Goal: Information Seeking & Learning: Understand process/instructions

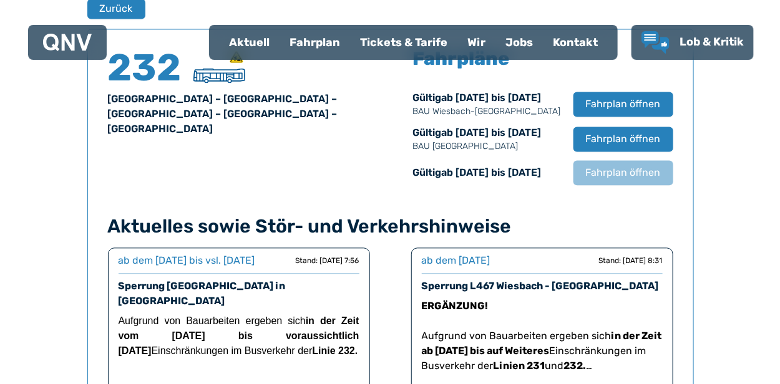
scroll to position [821, 0]
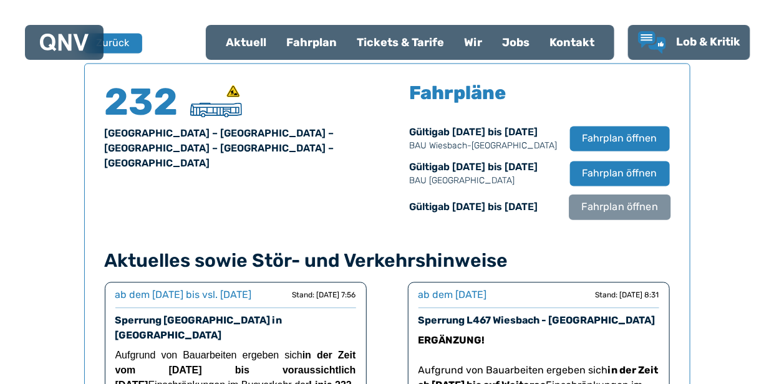
click at [626, 206] on span "Fahrplan öffnen" at bounding box center [619, 207] width 76 height 15
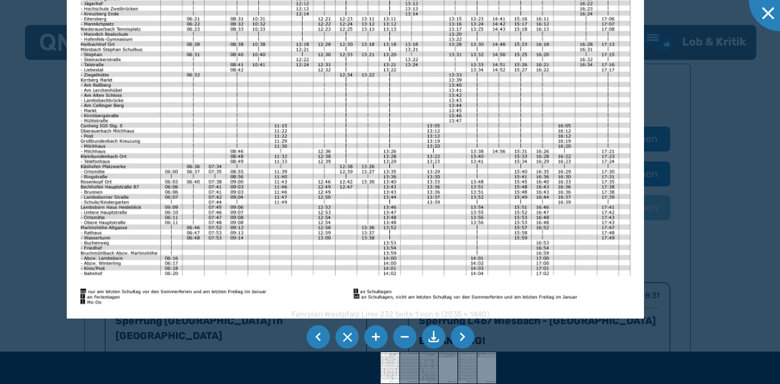
click at [179, 178] on img at bounding box center [355, 114] width 577 height 409
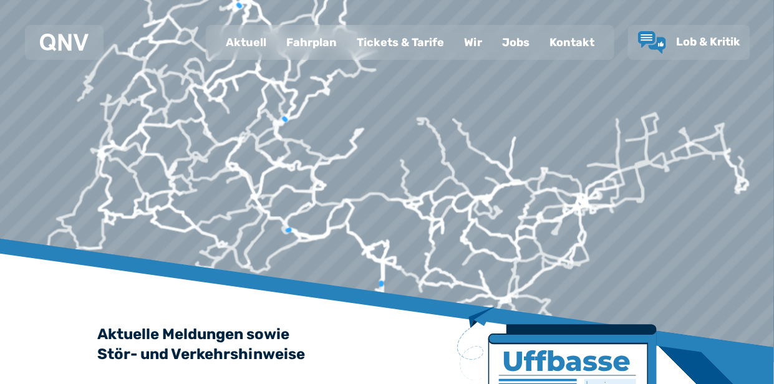
click at [324, 43] on div "Fahrplan" at bounding box center [311, 42] width 70 height 32
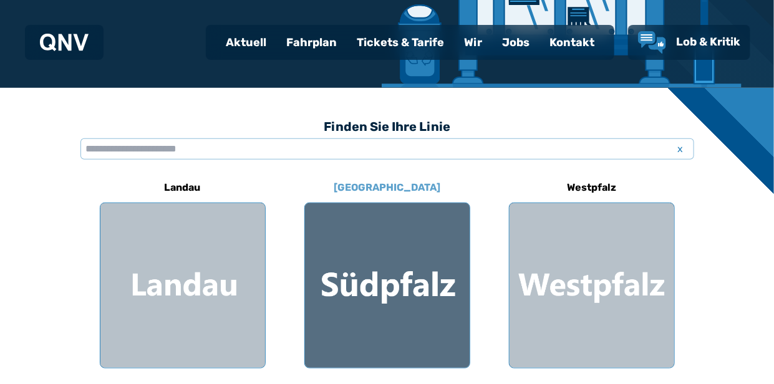
scroll to position [321, 0]
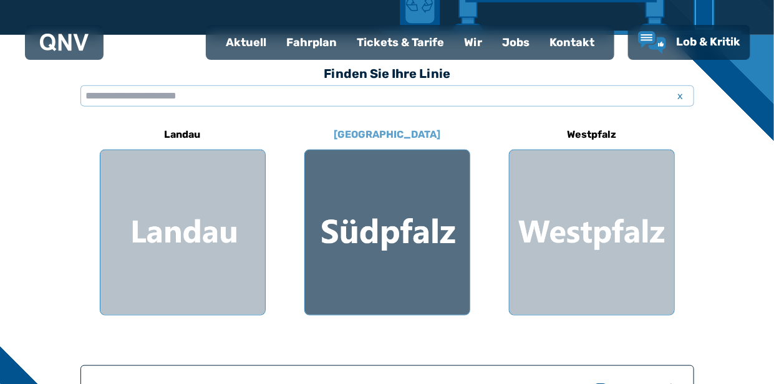
click at [432, 254] on div at bounding box center [387, 232] width 165 height 165
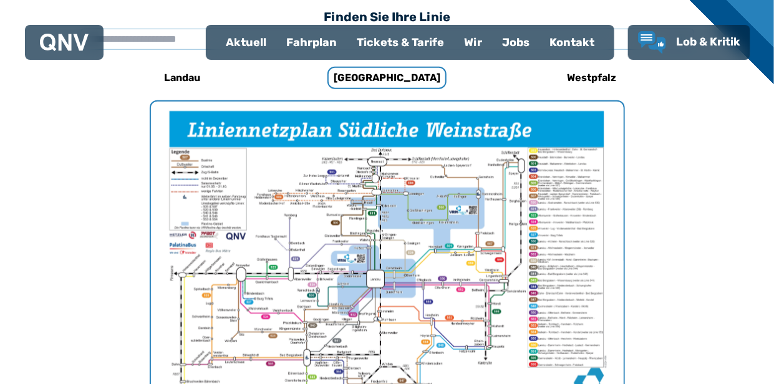
scroll to position [384, 0]
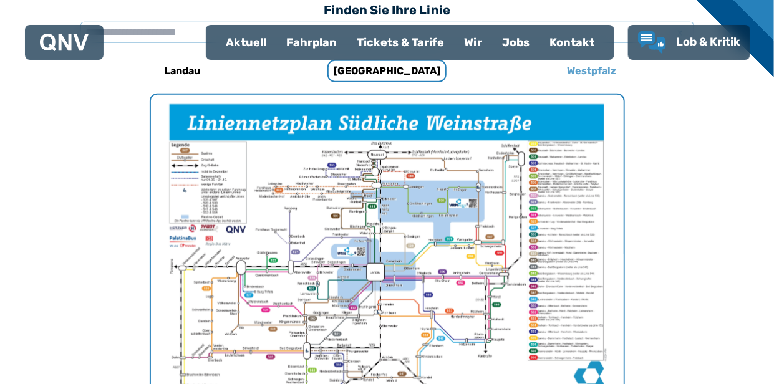
click at [611, 76] on h6 "Westpfalz" at bounding box center [591, 71] width 59 height 20
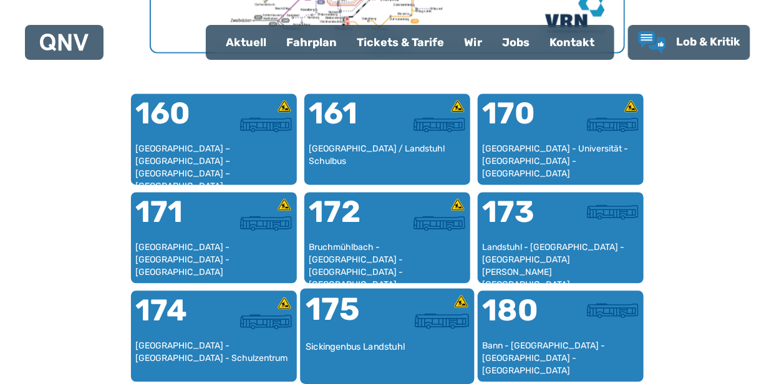
scroll to position [776, 0]
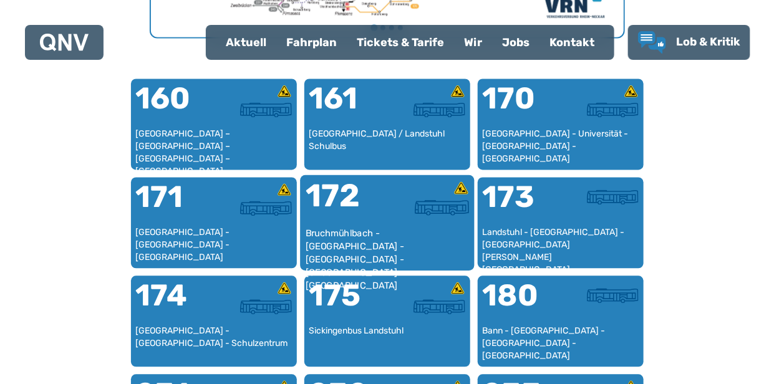
click at [400, 224] on div at bounding box center [428, 204] width 82 height 47
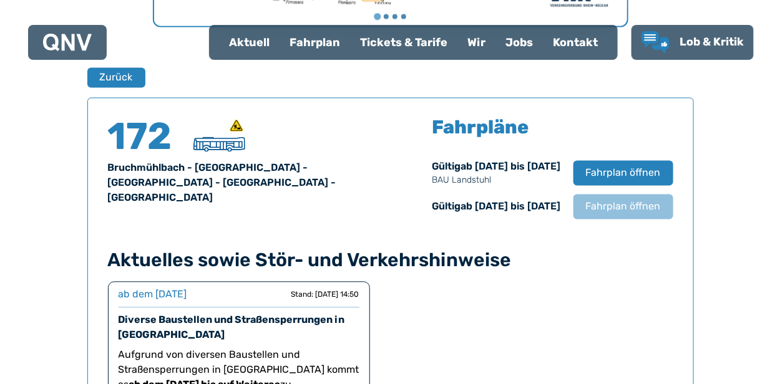
scroll to position [821, 0]
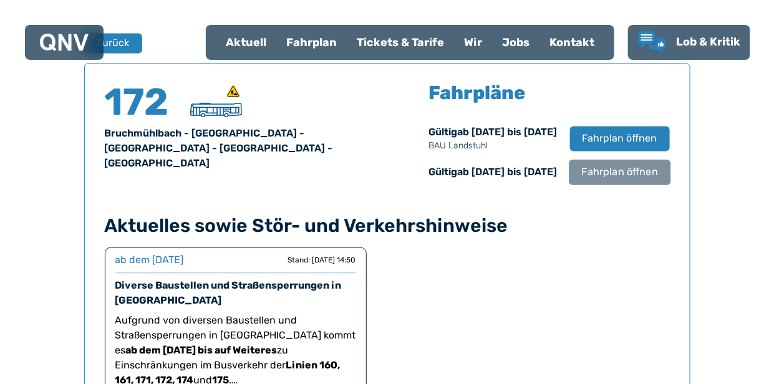
click at [595, 177] on span "Fahrplan öffnen" at bounding box center [619, 172] width 76 height 15
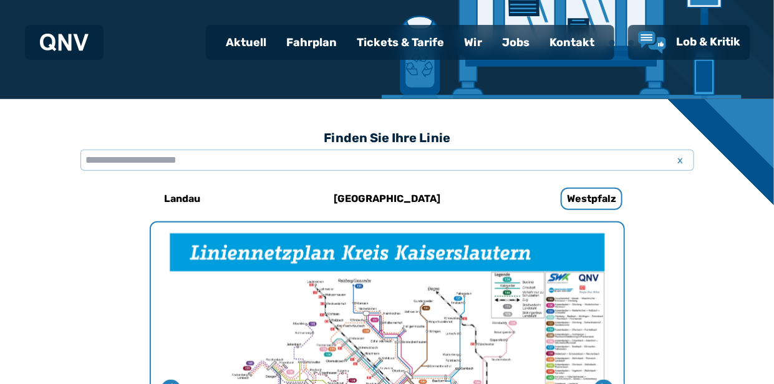
scroll to position [241, 0]
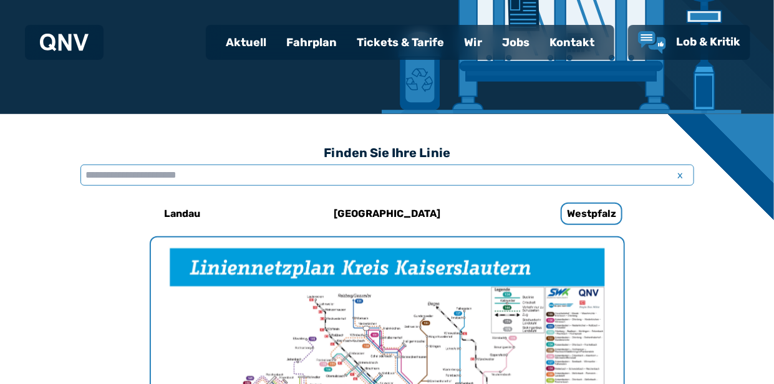
click at [197, 173] on input "text" at bounding box center [387, 175] width 614 height 21
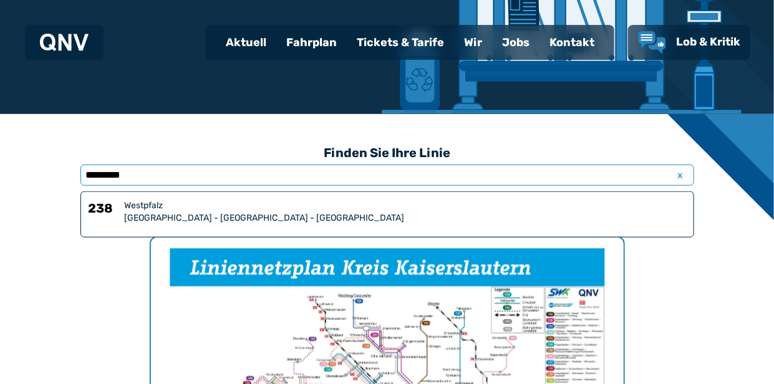
type input "*********"
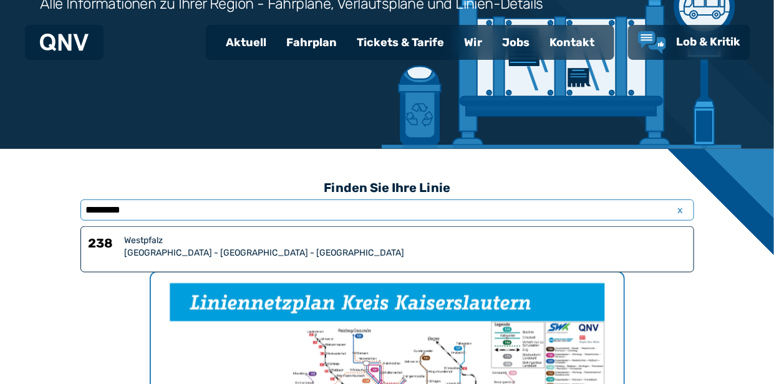
scroll to position [206, 0]
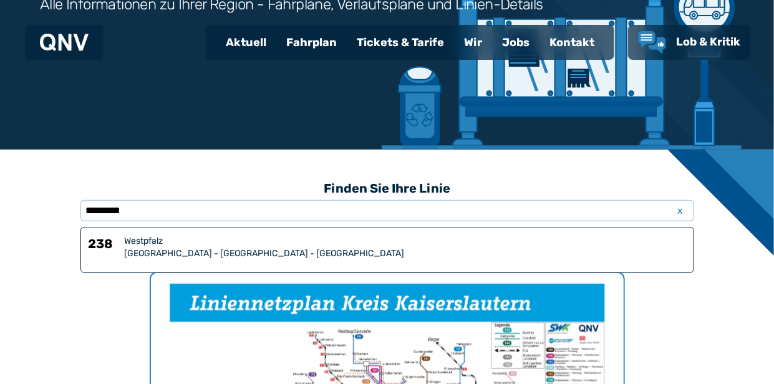
click at [163, 255] on div "Homburg - Bechhofen - Martinshöhe" at bounding box center [405, 254] width 561 height 12
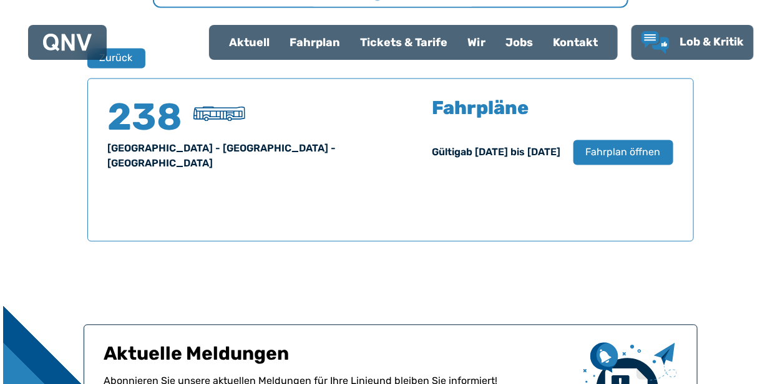
scroll to position [821, 0]
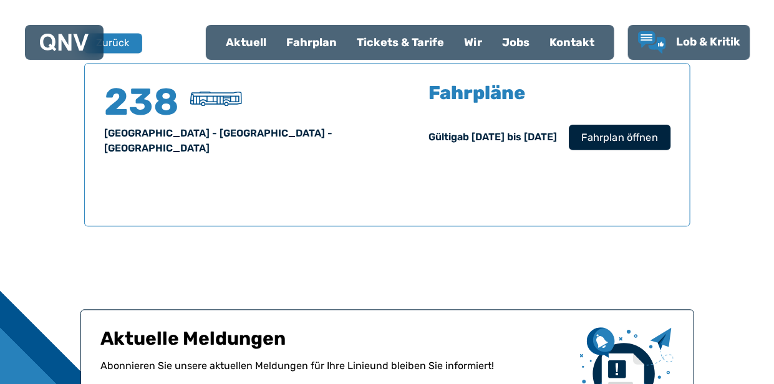
click at [631, 137] on span "Fahrplan öffnen" at bounding box center [619, 137] width 76 height 15
